Goal: Information Seeking & Learning: Find specific page/section

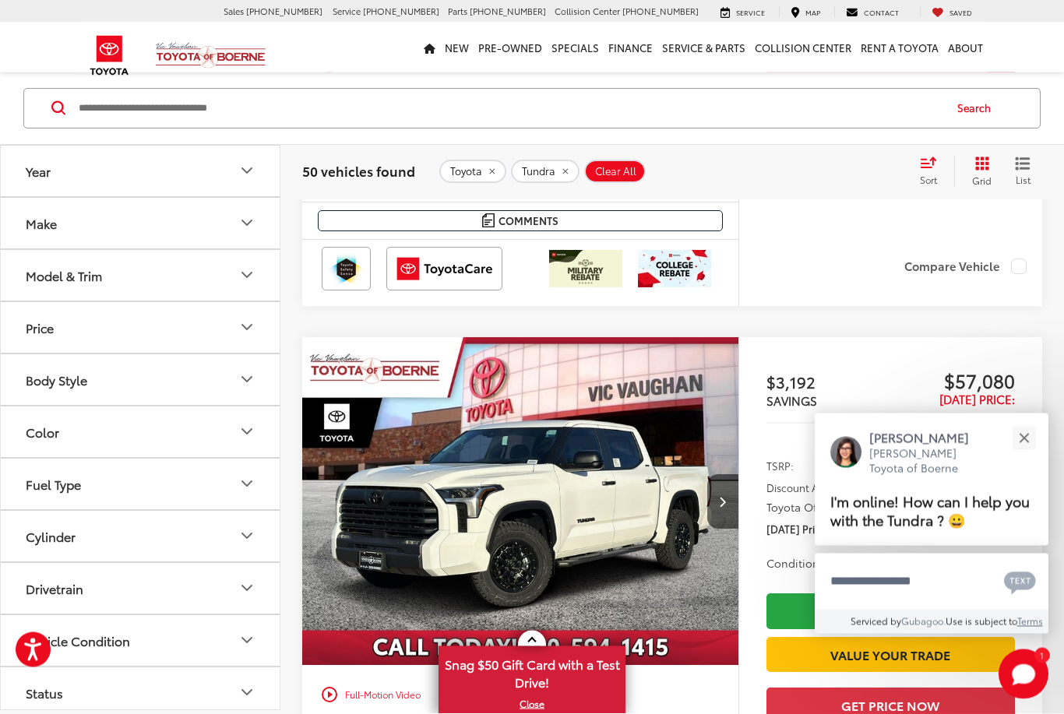
scroll to position [4952, 0]
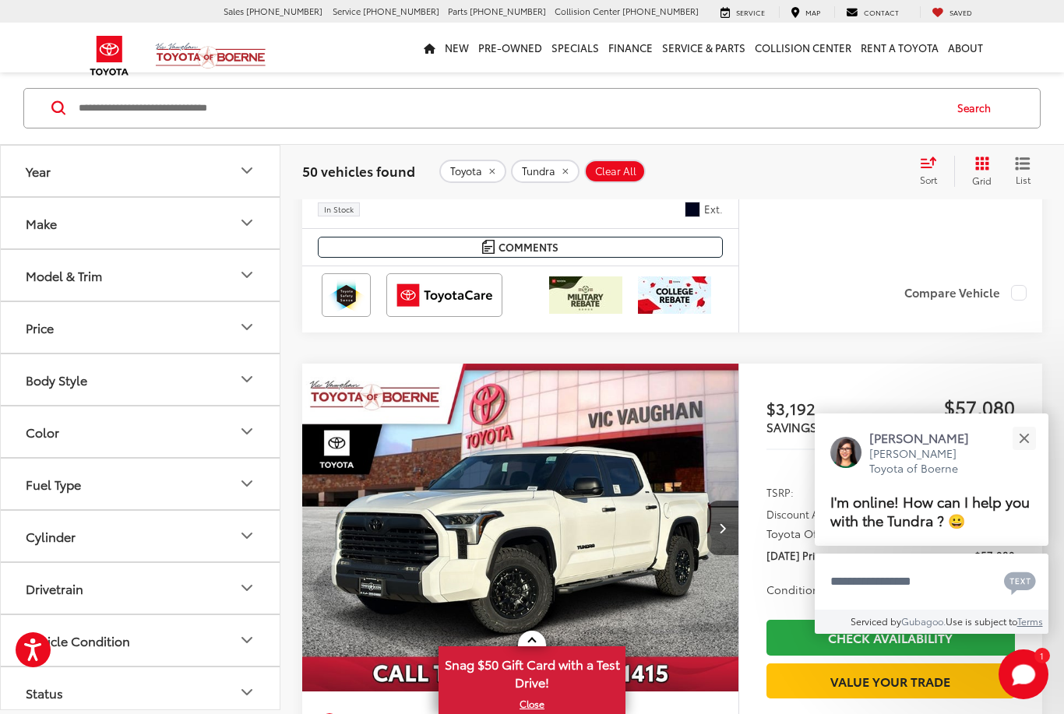
click at [934, 165] on icon "Select sort value" at bounding box center [927, 162] width 17 height 12
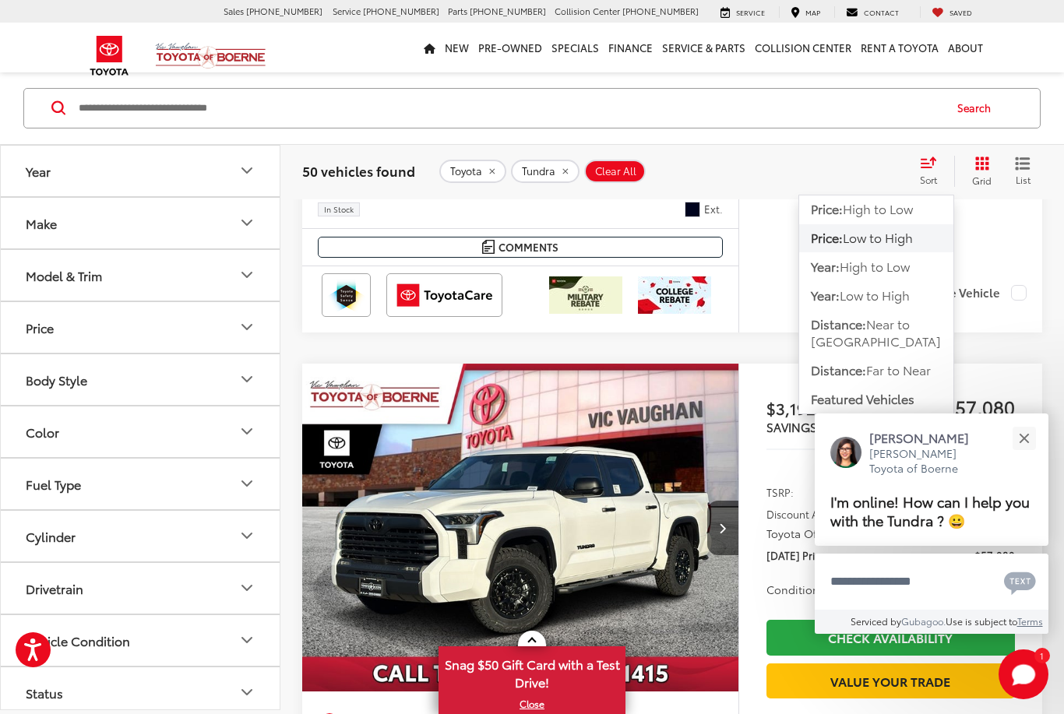
click at [889, 232] on span "Low to High" at bounding box center [877, 237] width 70 height 18
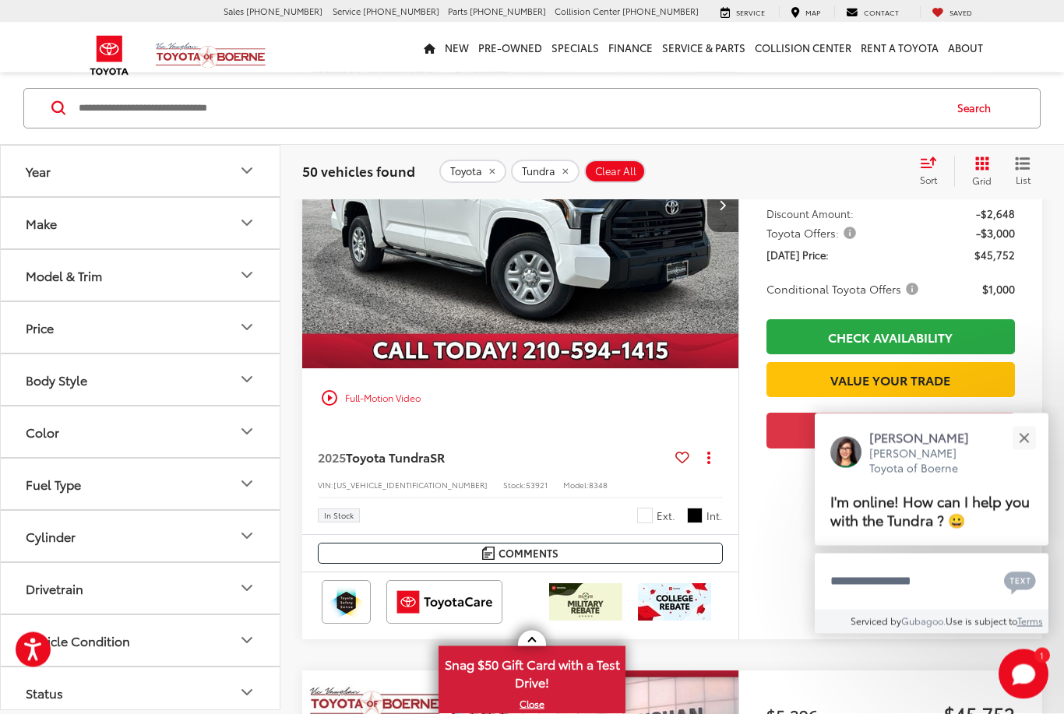
scroll to position [135, 0]
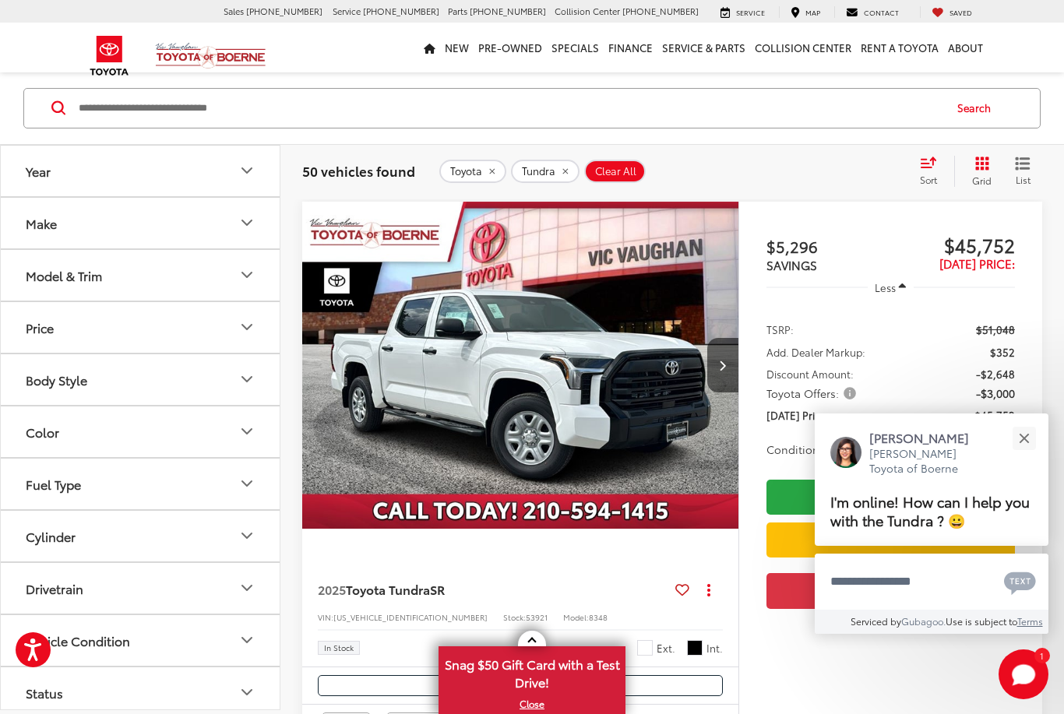
click at [1028, 439] on button "Close" at bounding box center [1023, 437] width 33 height 33
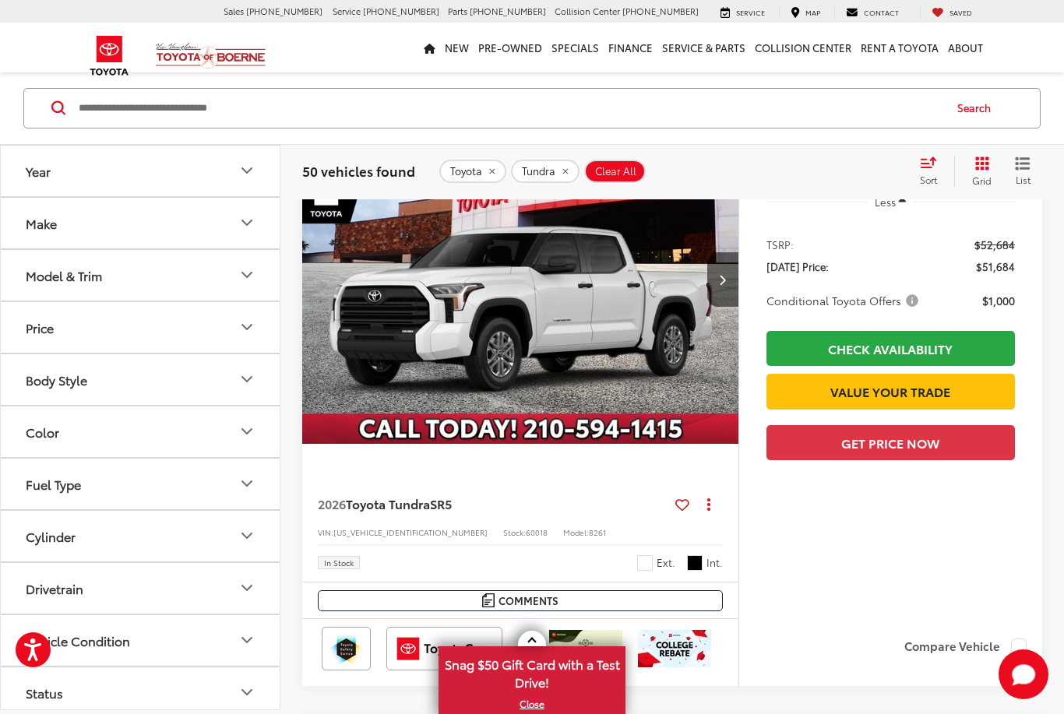
scroll to position [2621, 0]
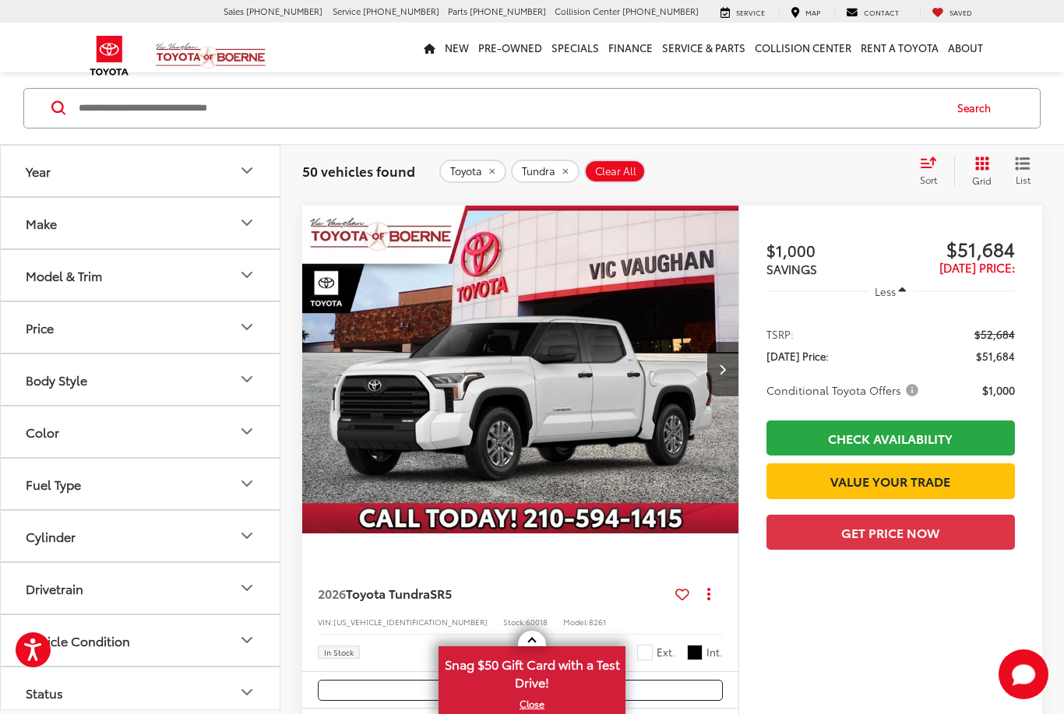
click at [621, 103] on input "Search by Make, Model, or Keyword" at bounding box center [509, 108] width 865 height 37
type input "*"
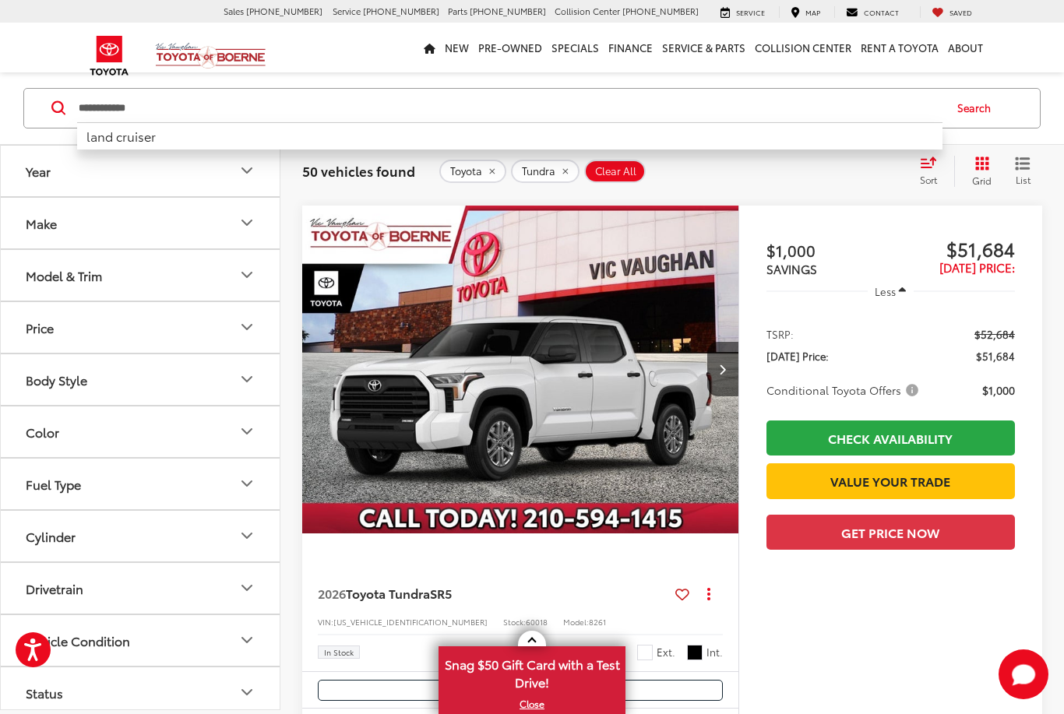
click at [333, 131] on li "land cruiser" at bounding box center [509, 135] width 865 height 27
type input "**********"
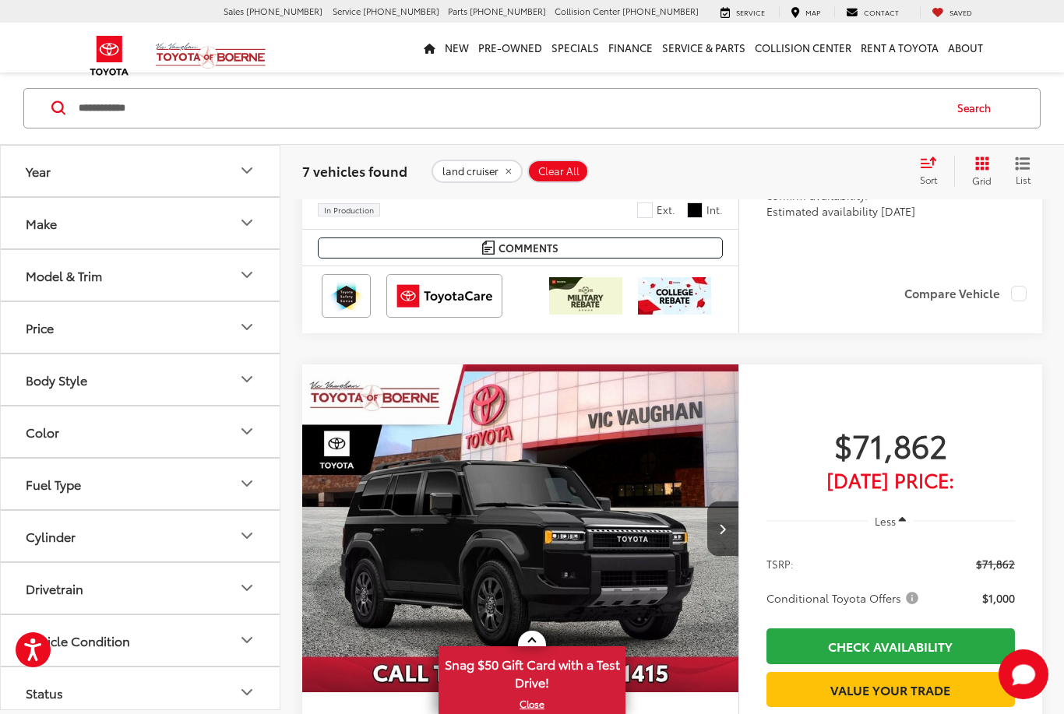
scroll to position [1201, 0]
